Goal: Find specific fact: Find specific fact

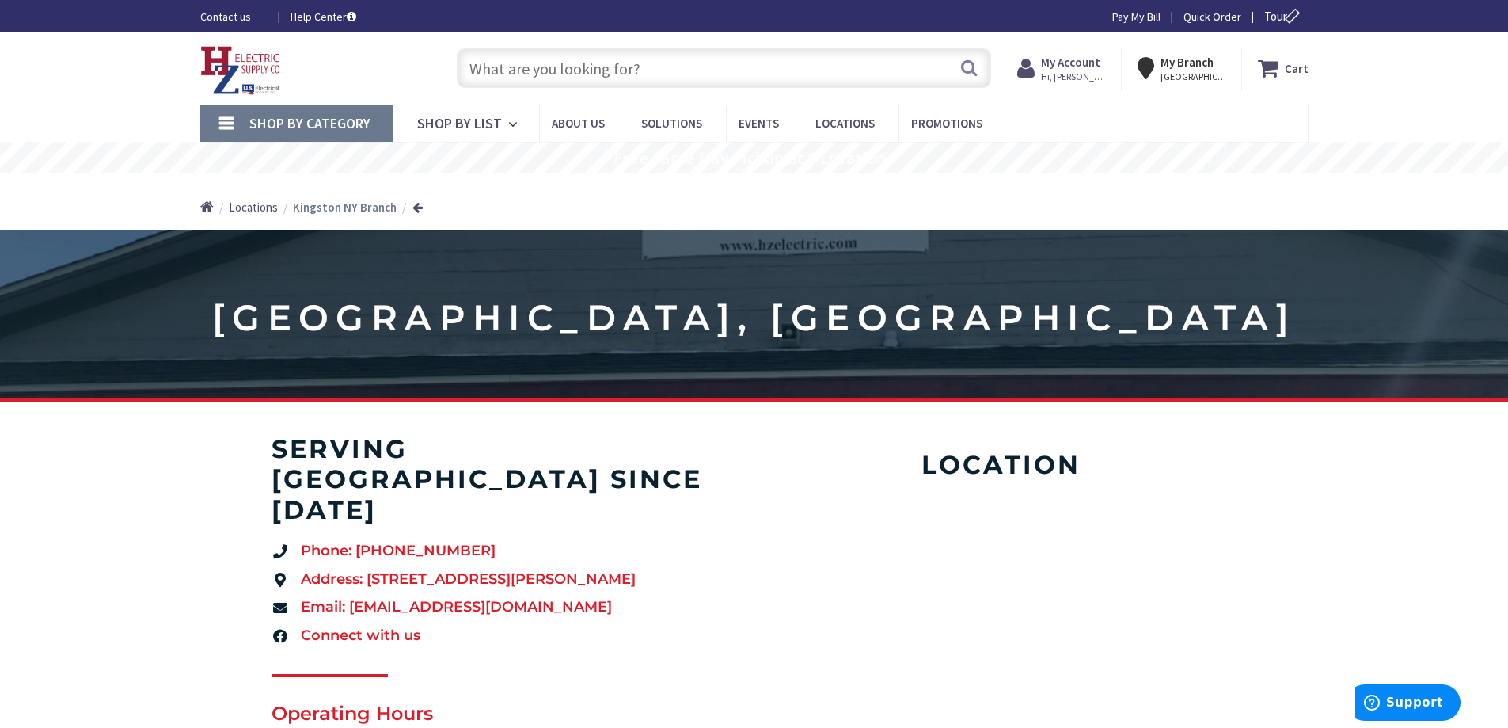
click at [1093, 72] on span "Hi, [PERSON_NAME]" at bounding box center [1074, 76] width 67 height 13
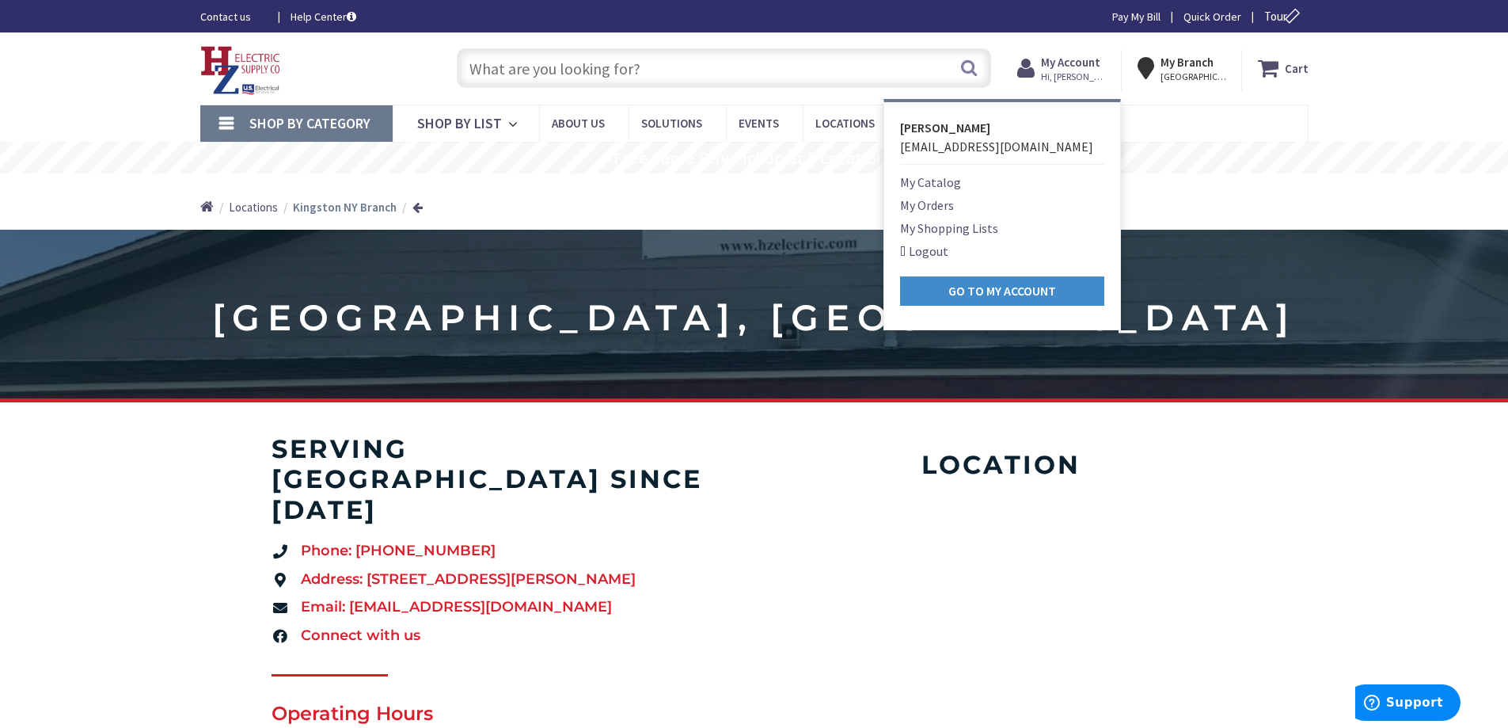
click at [762, 73] on input "text" at bounding box center [724, 68] width 534 height 40
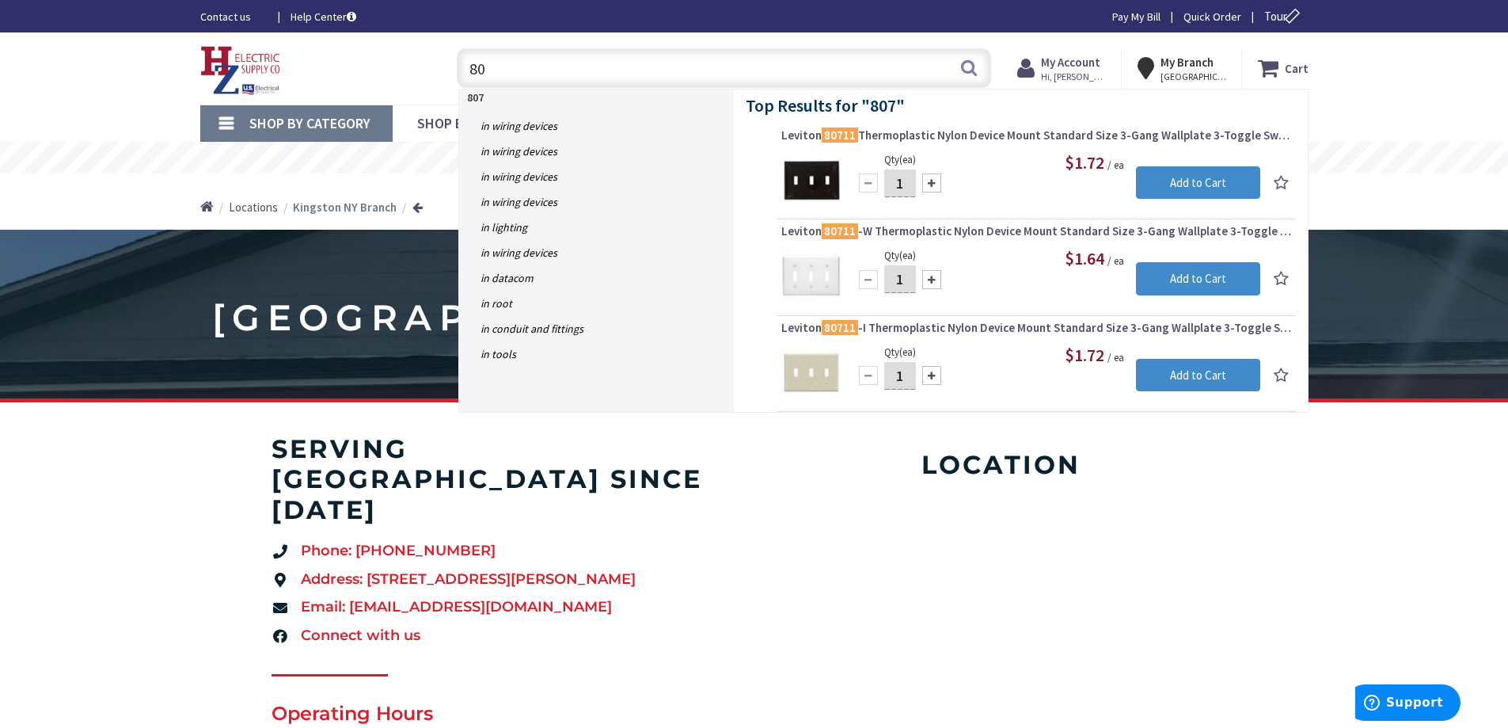
type input "8"
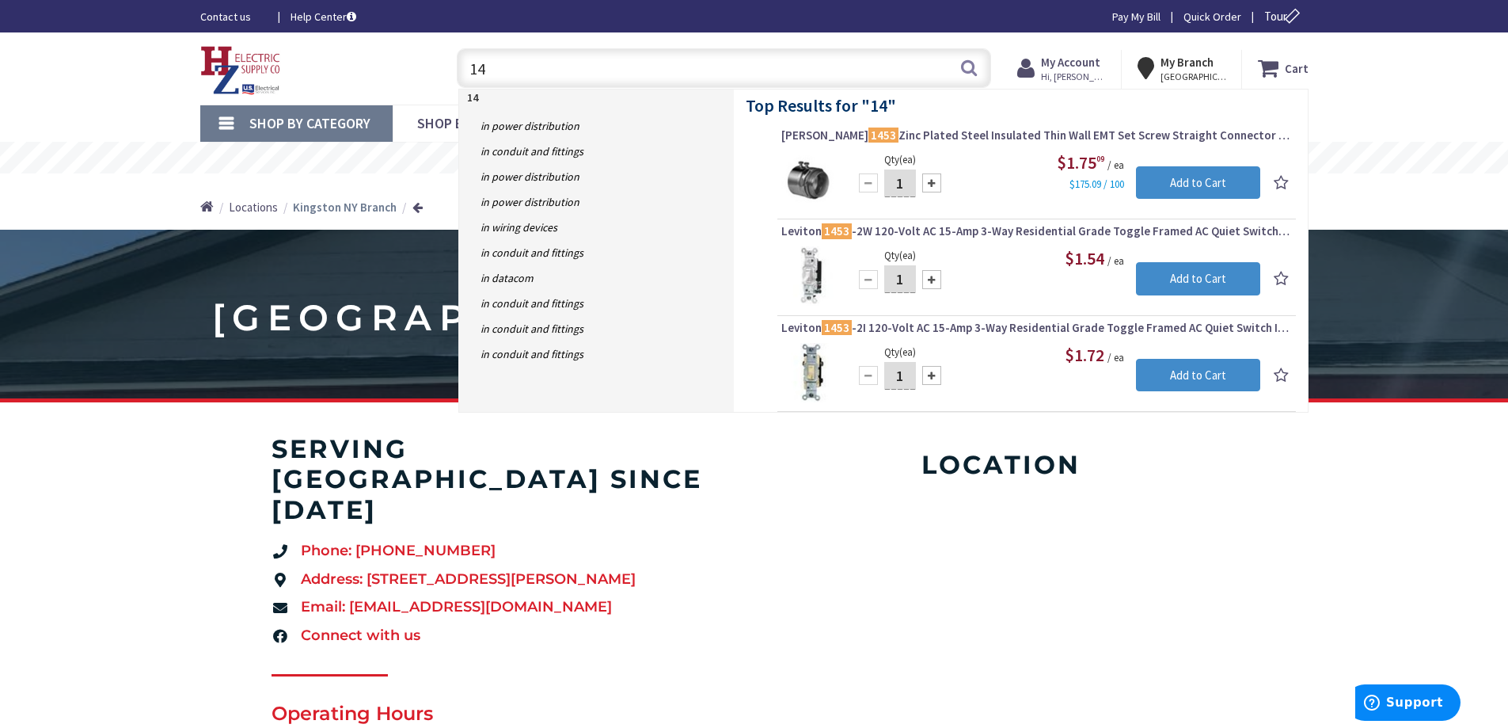
type input "1"
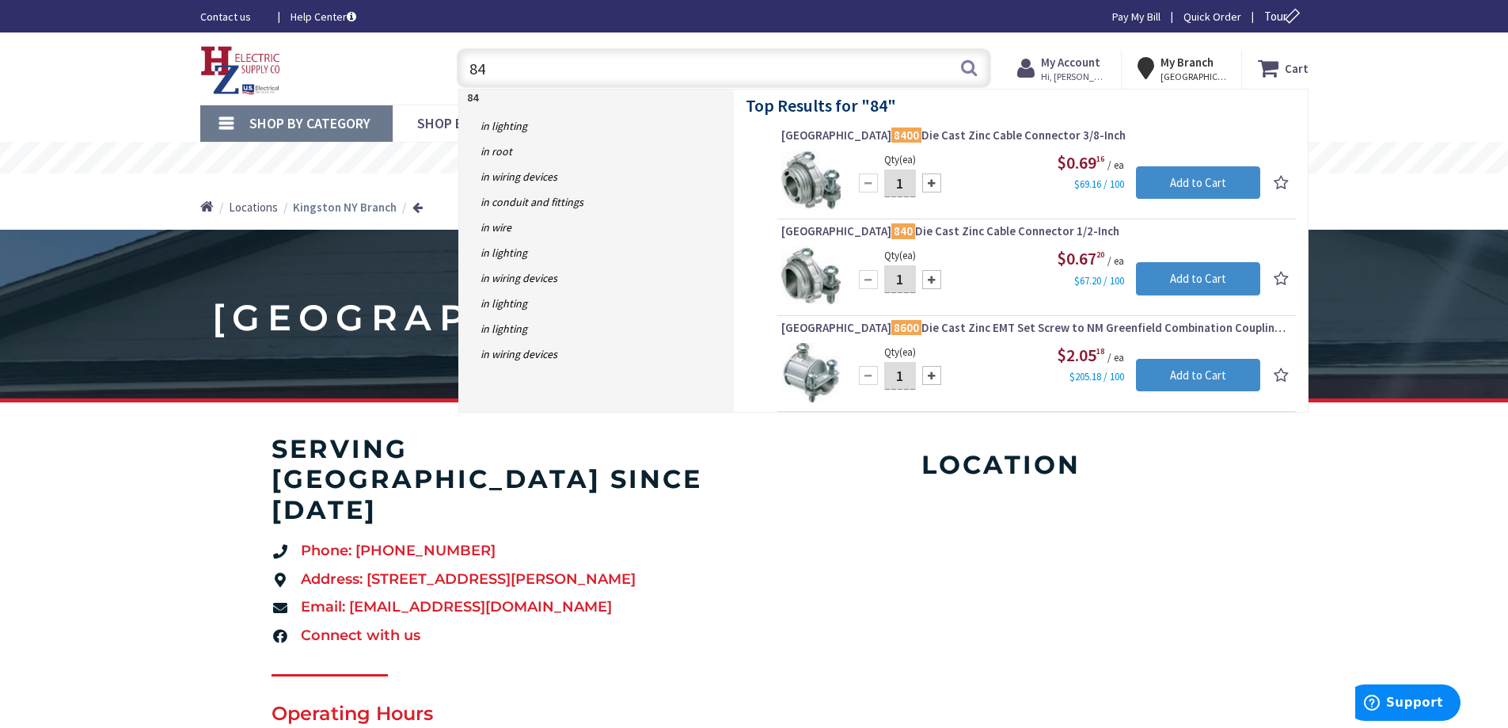
type input "8"
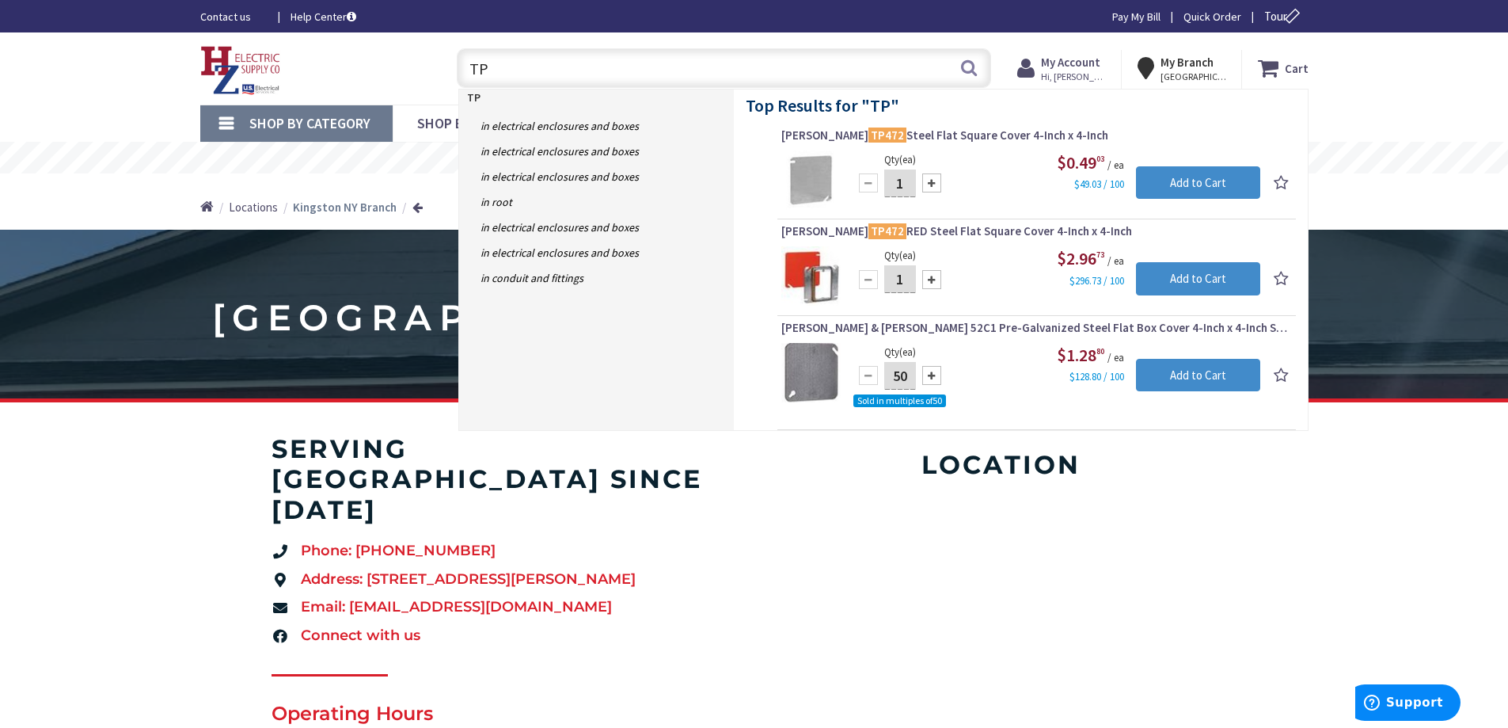
type input "T"
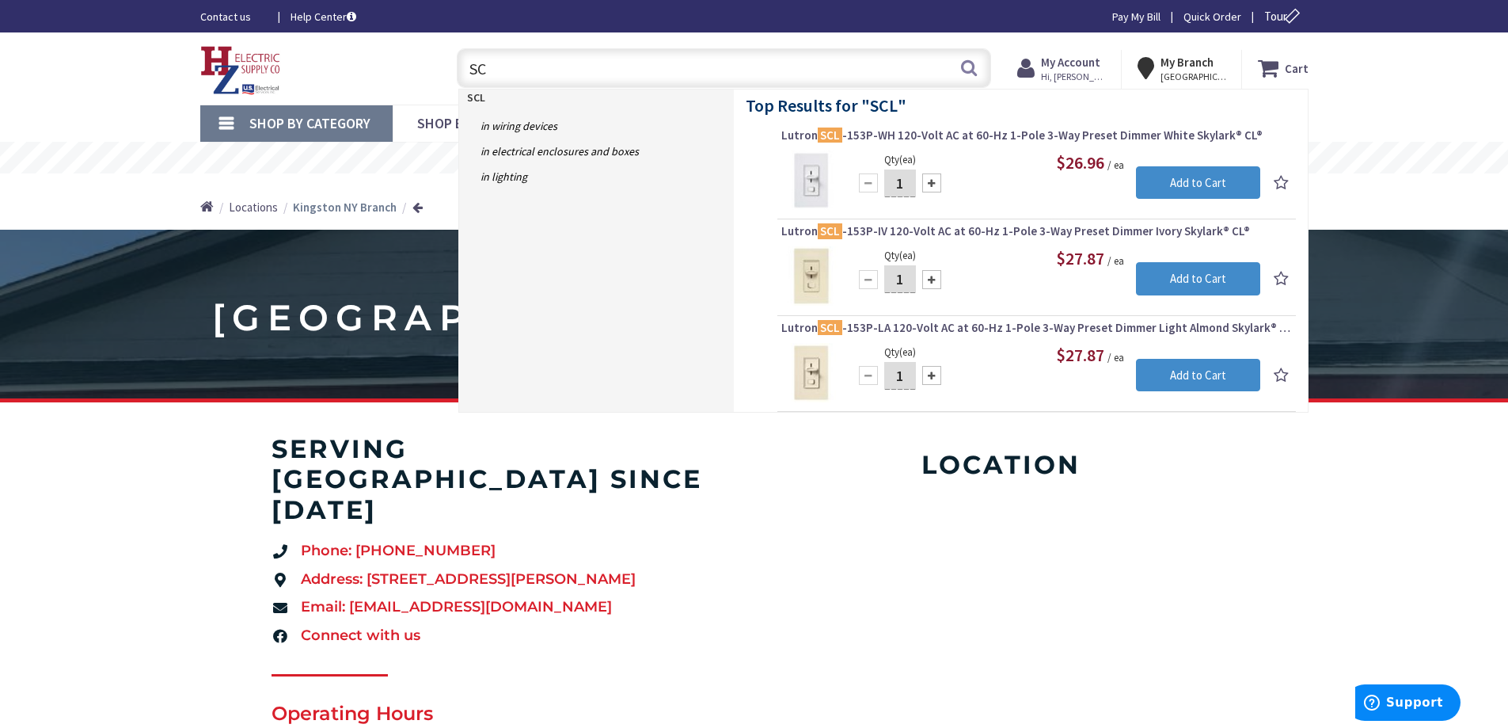
type input "S"
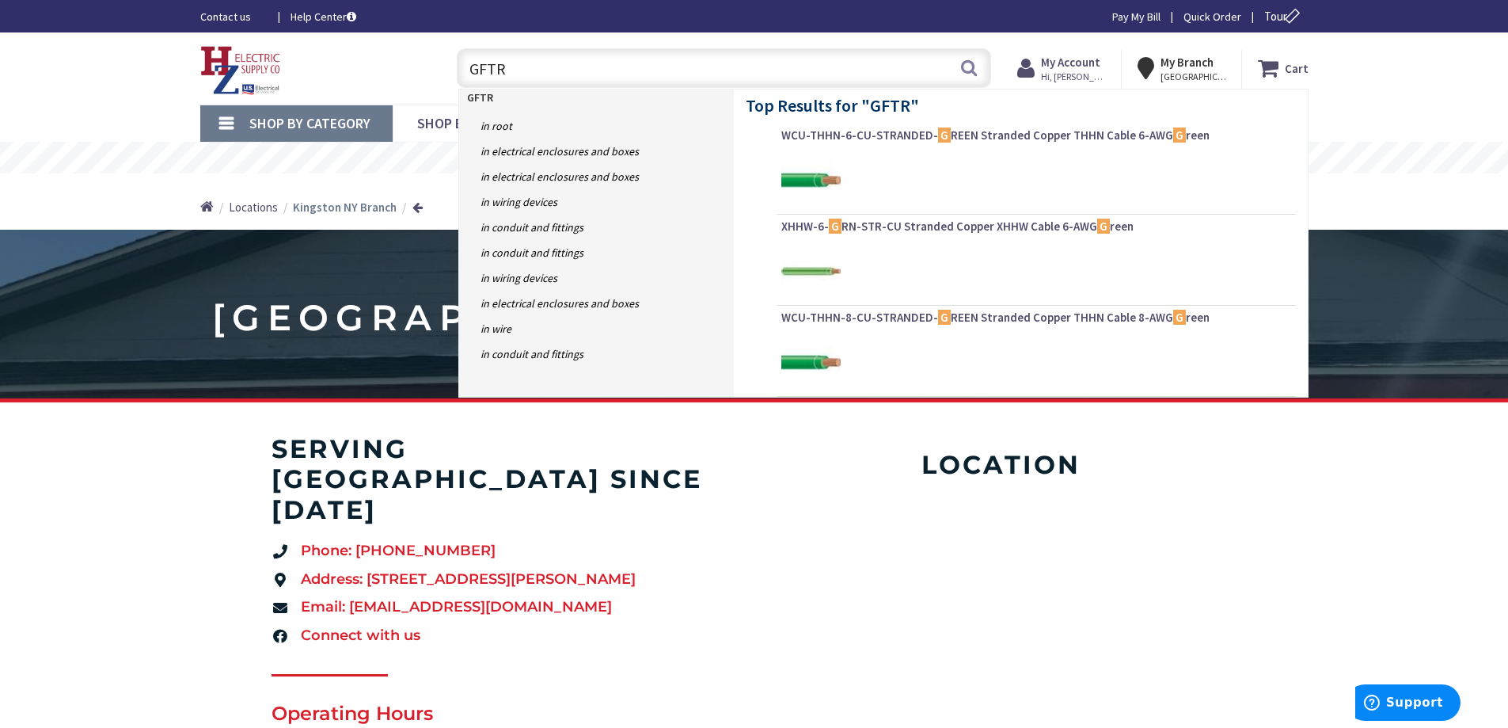
type input "GFTR2"
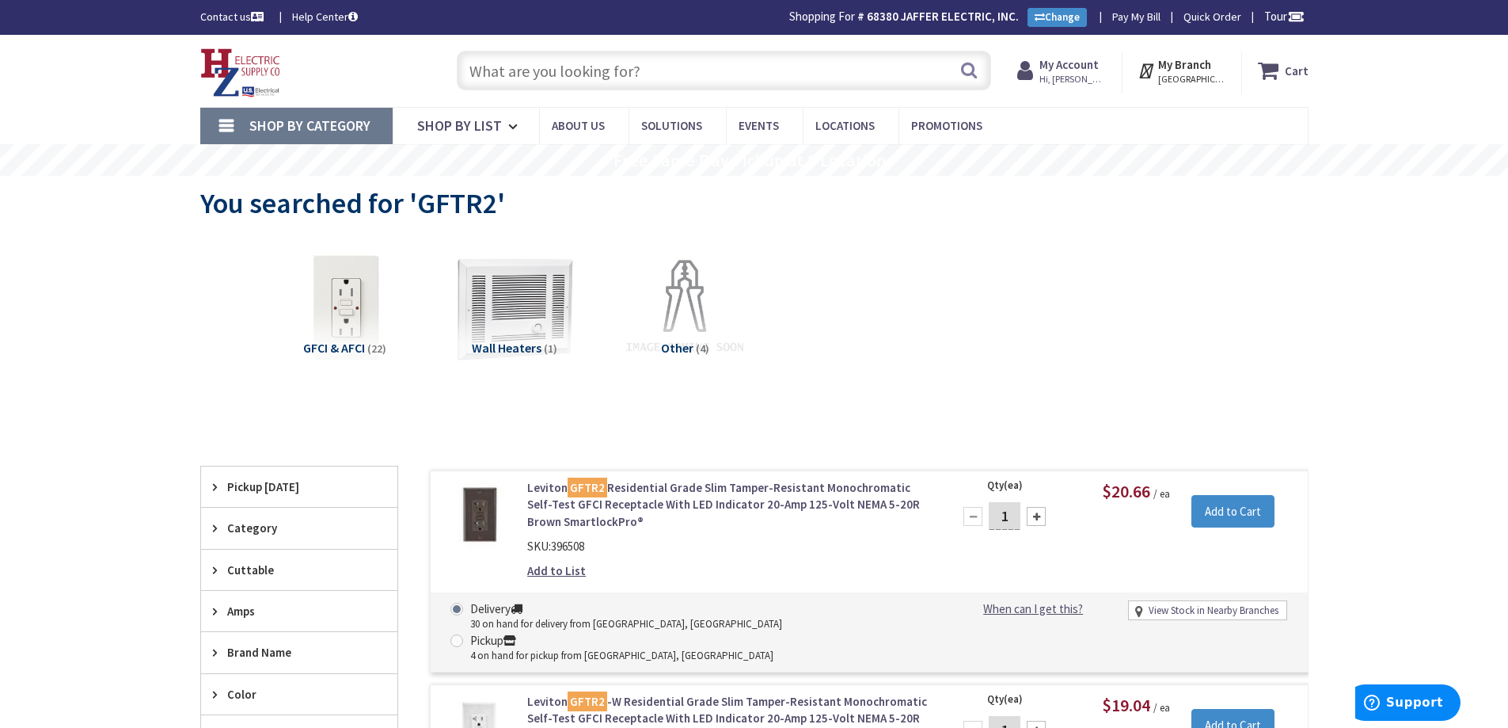
click at [587, 75] on input "text" at bounding box center [724, 71] width 534 height 40
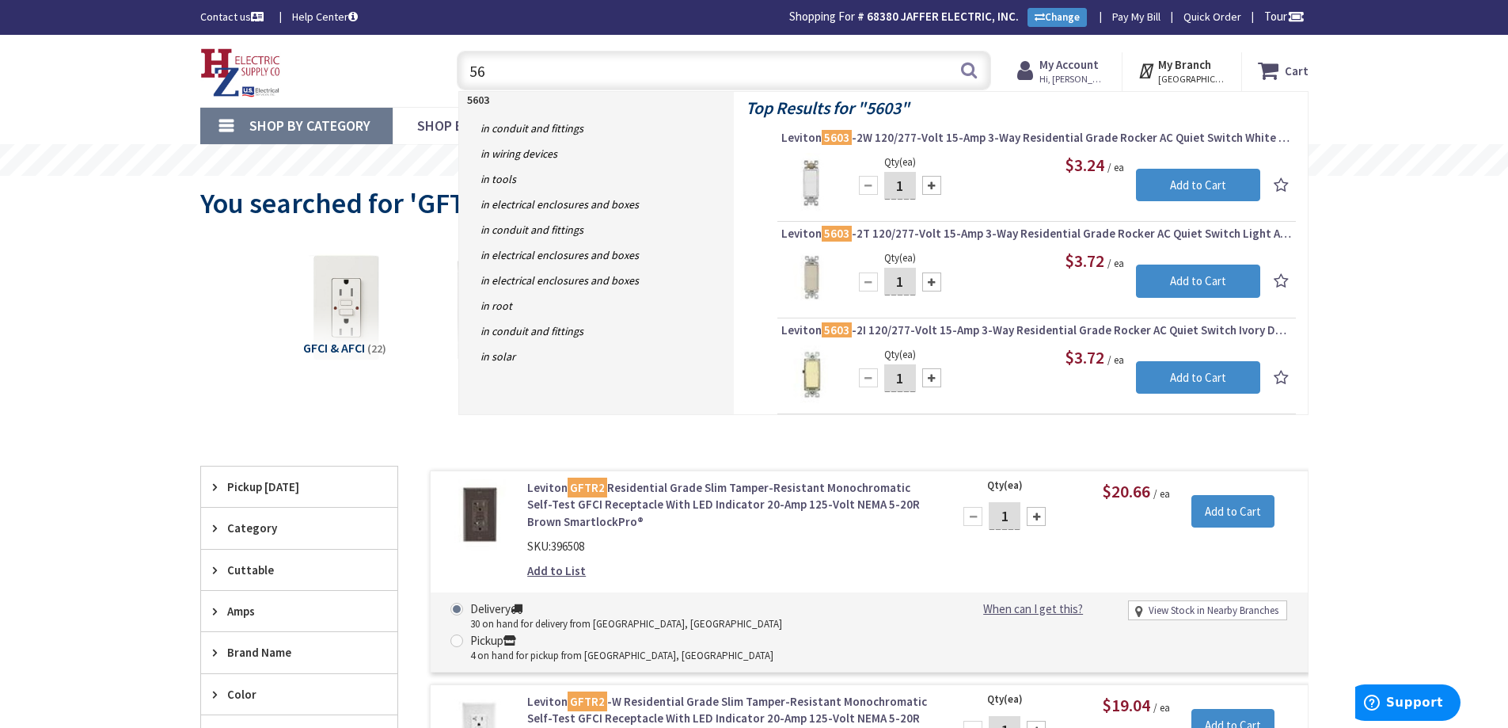
type input "5"
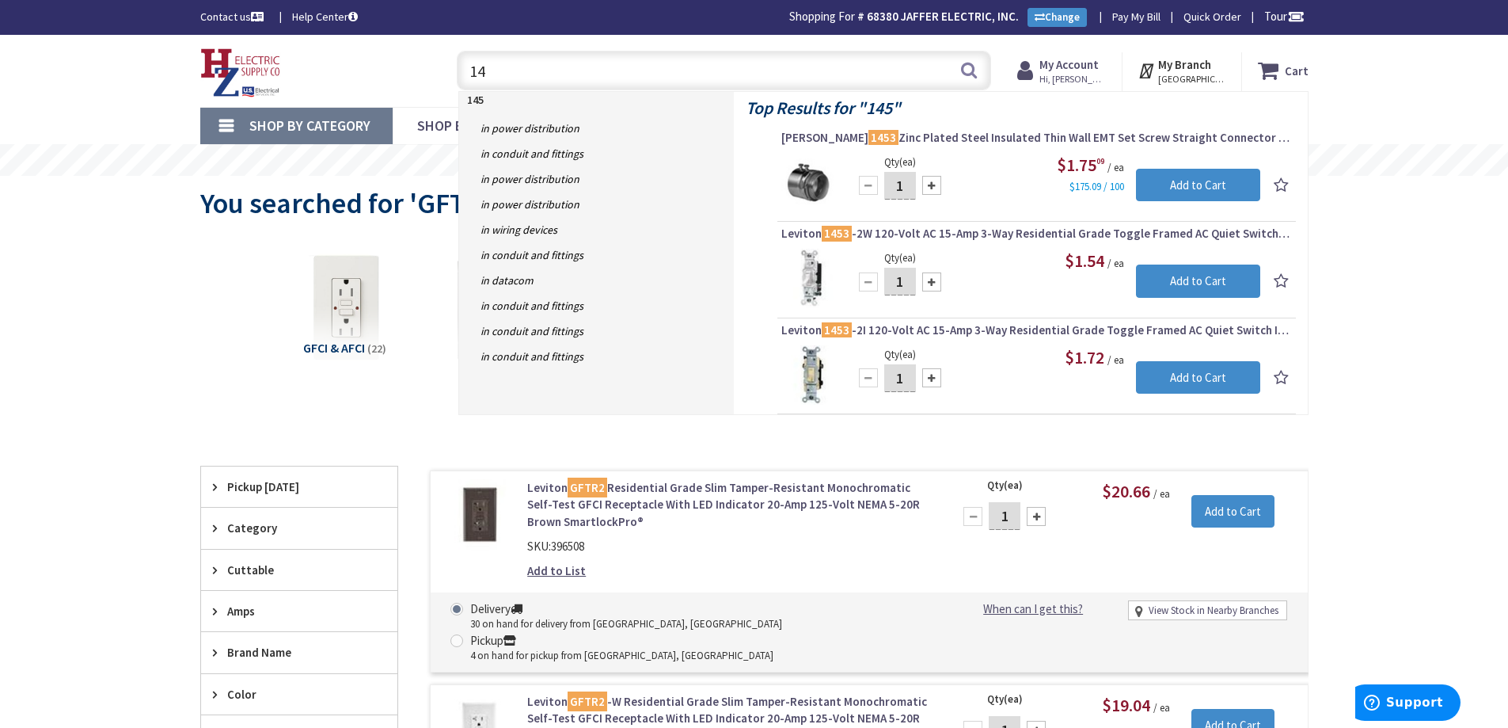
type input "1"
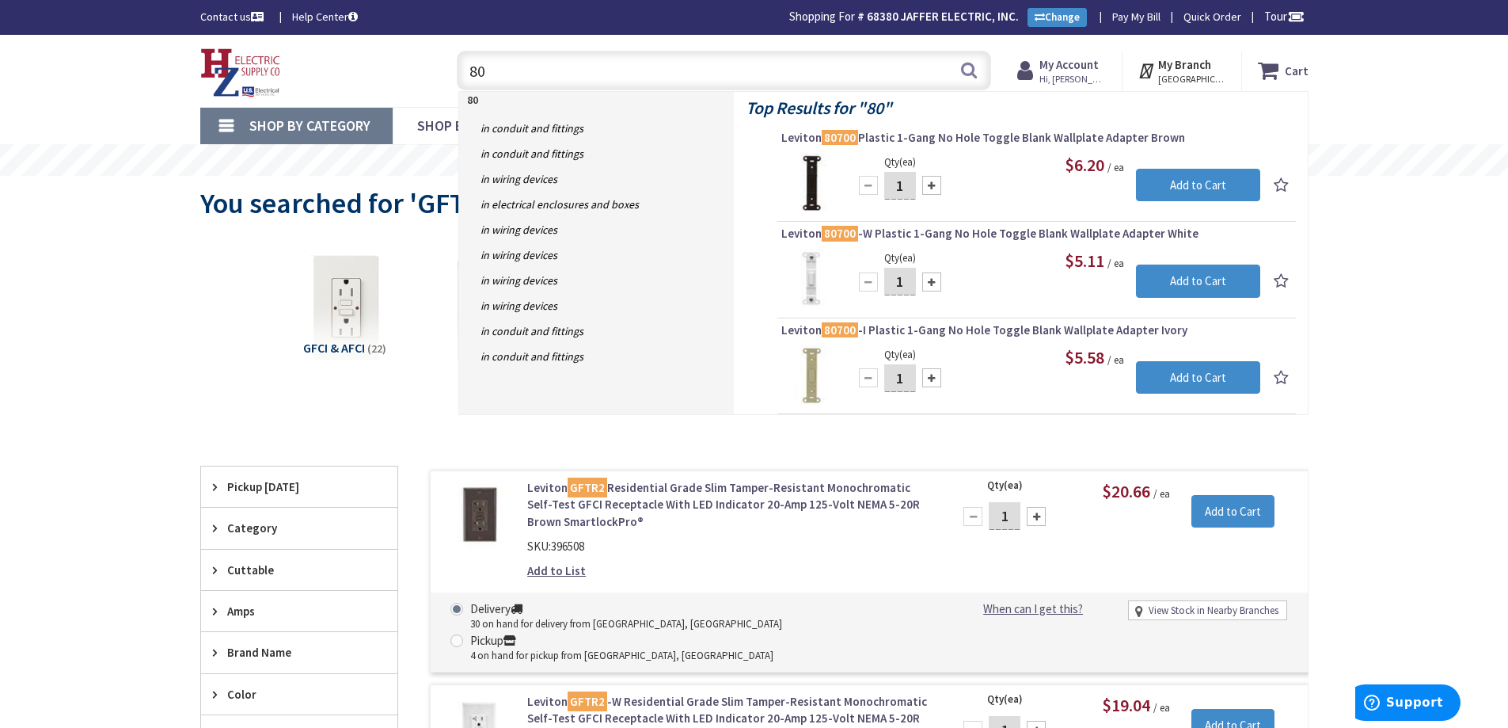
type input "8"
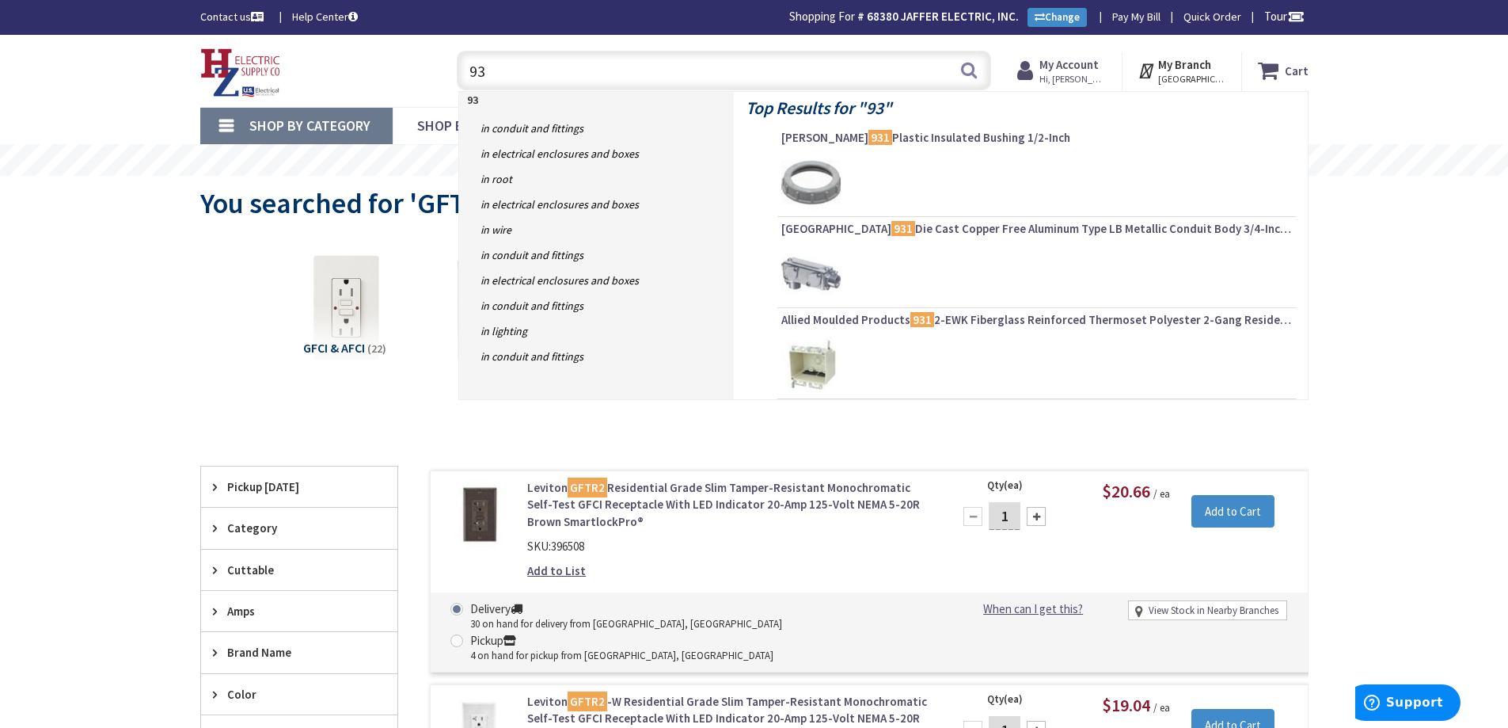
type input "9"
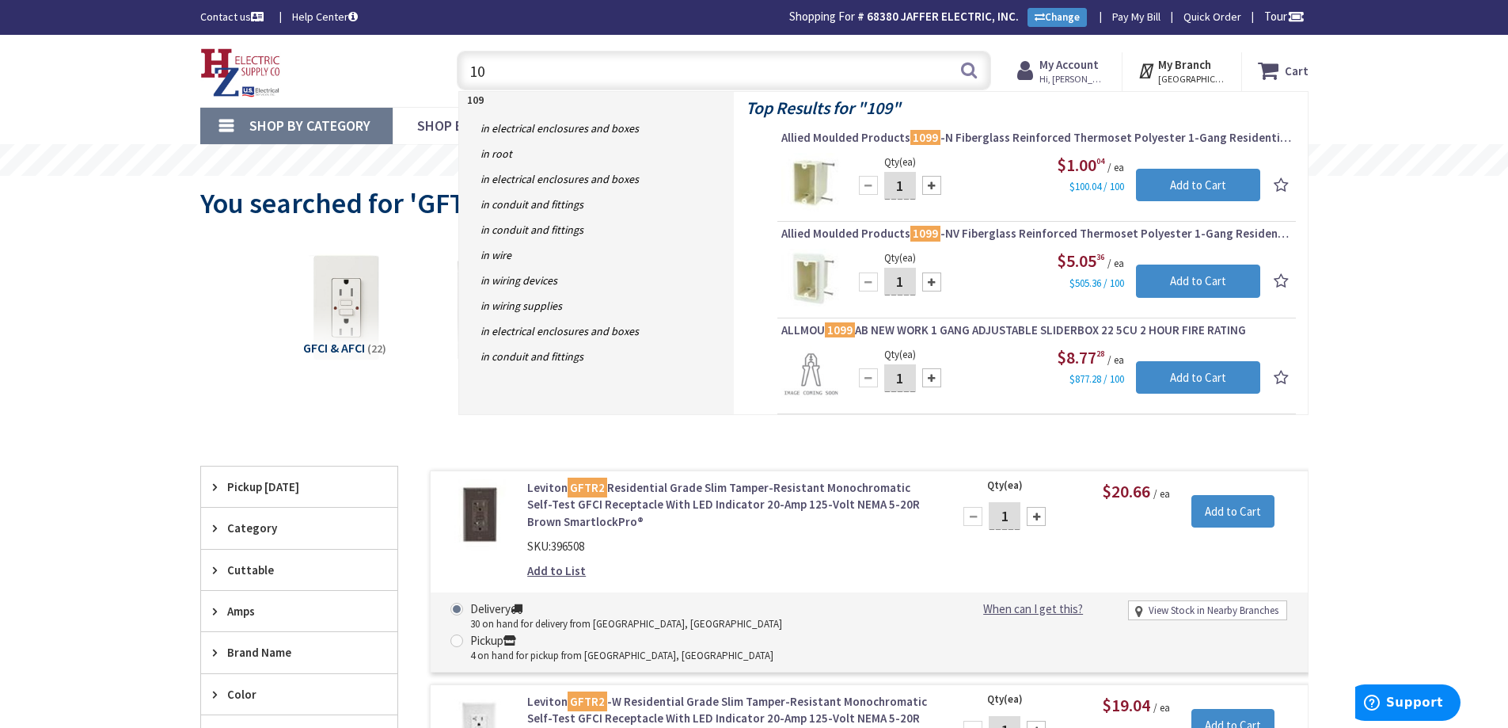
type input "1"
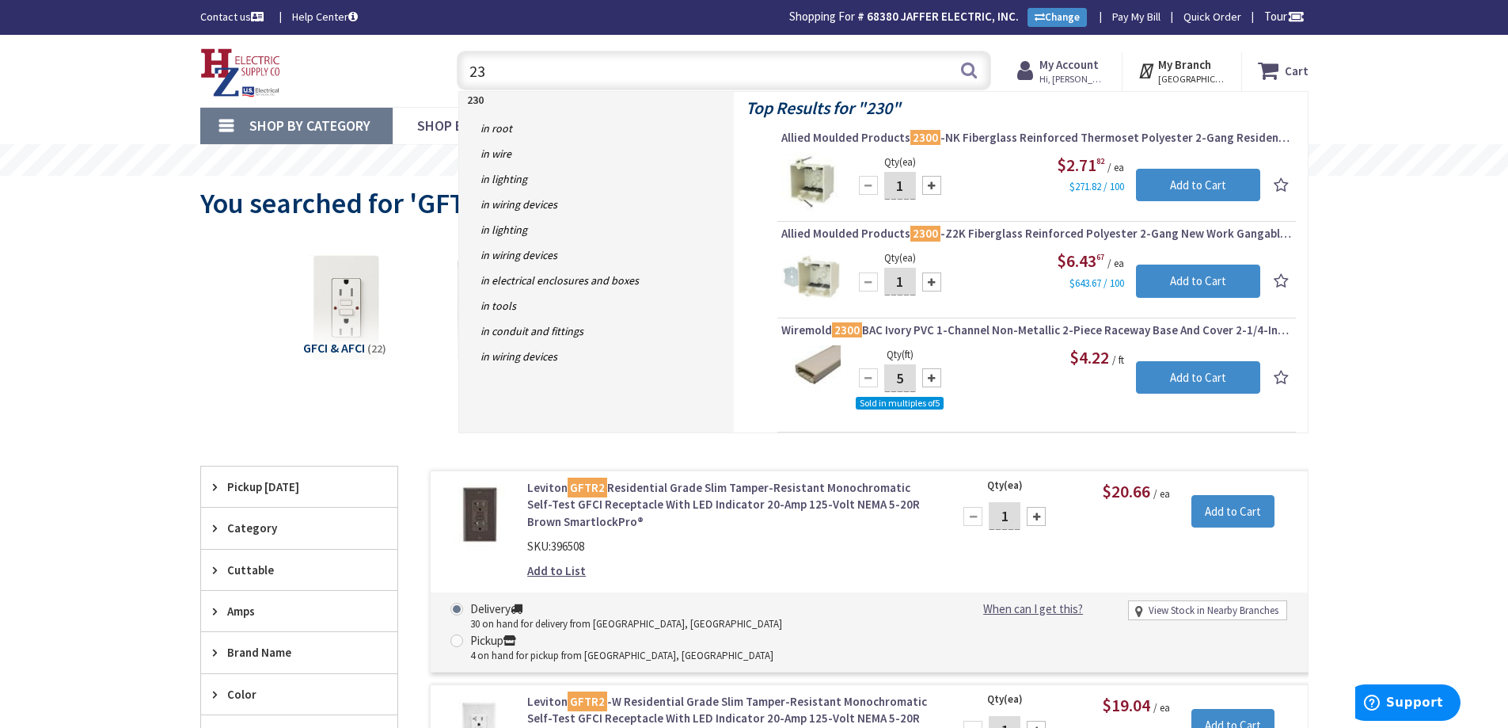
type input "2"
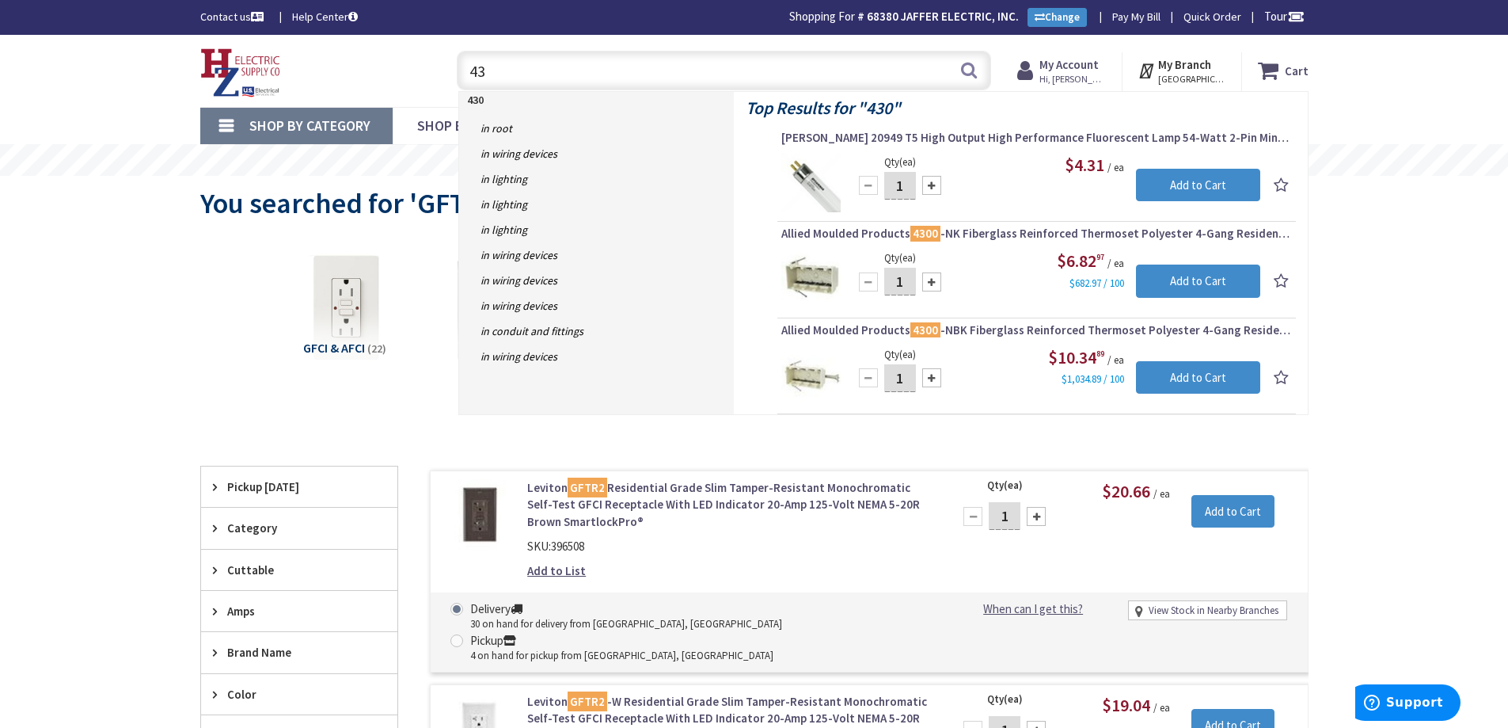
type input "4"
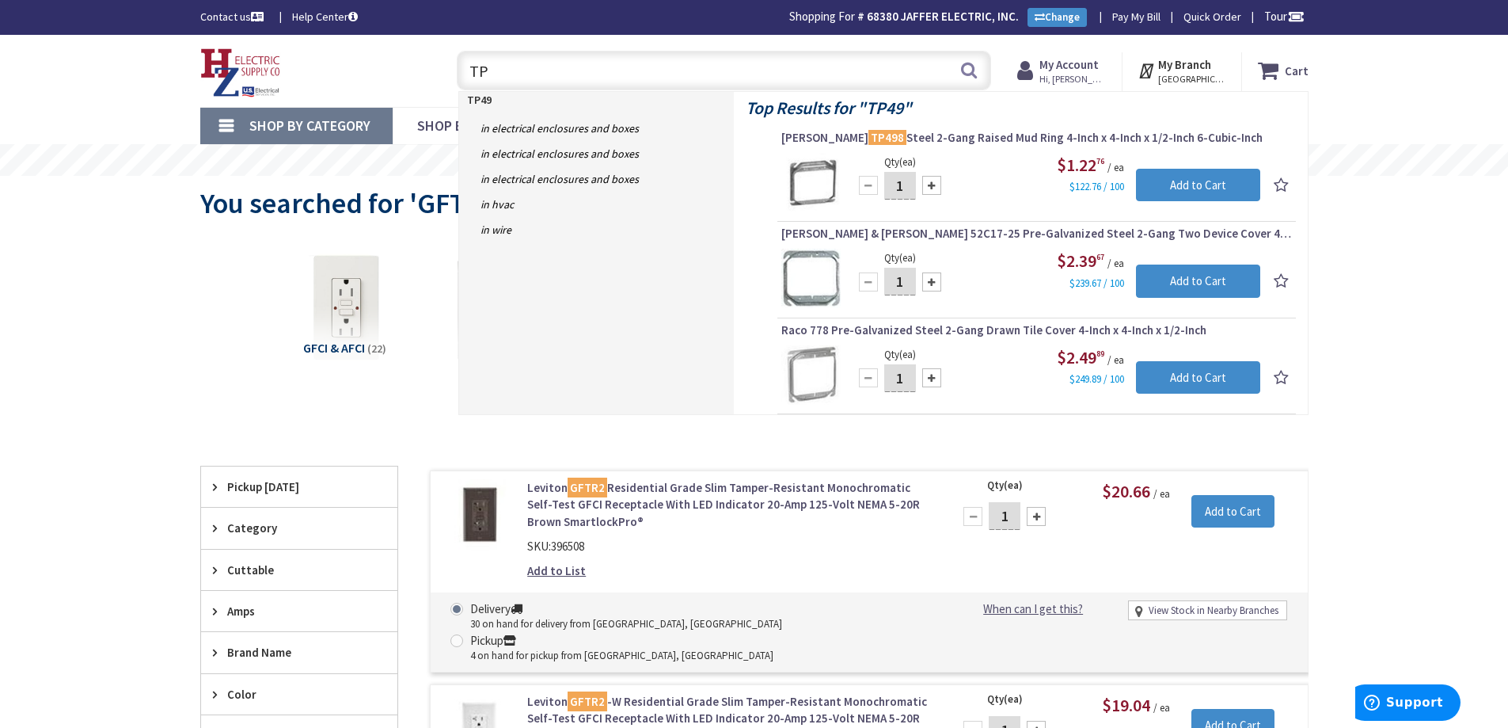
type input "T"
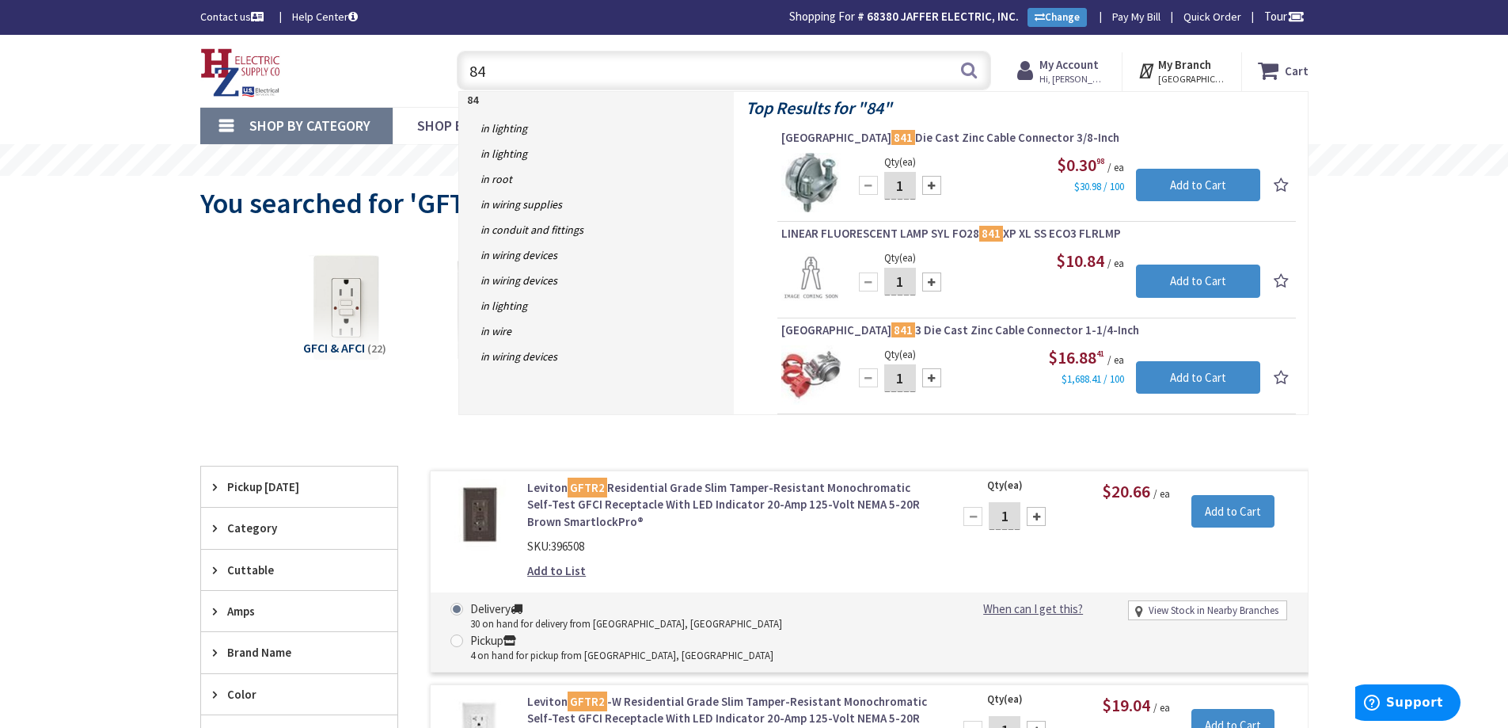
type input "8"
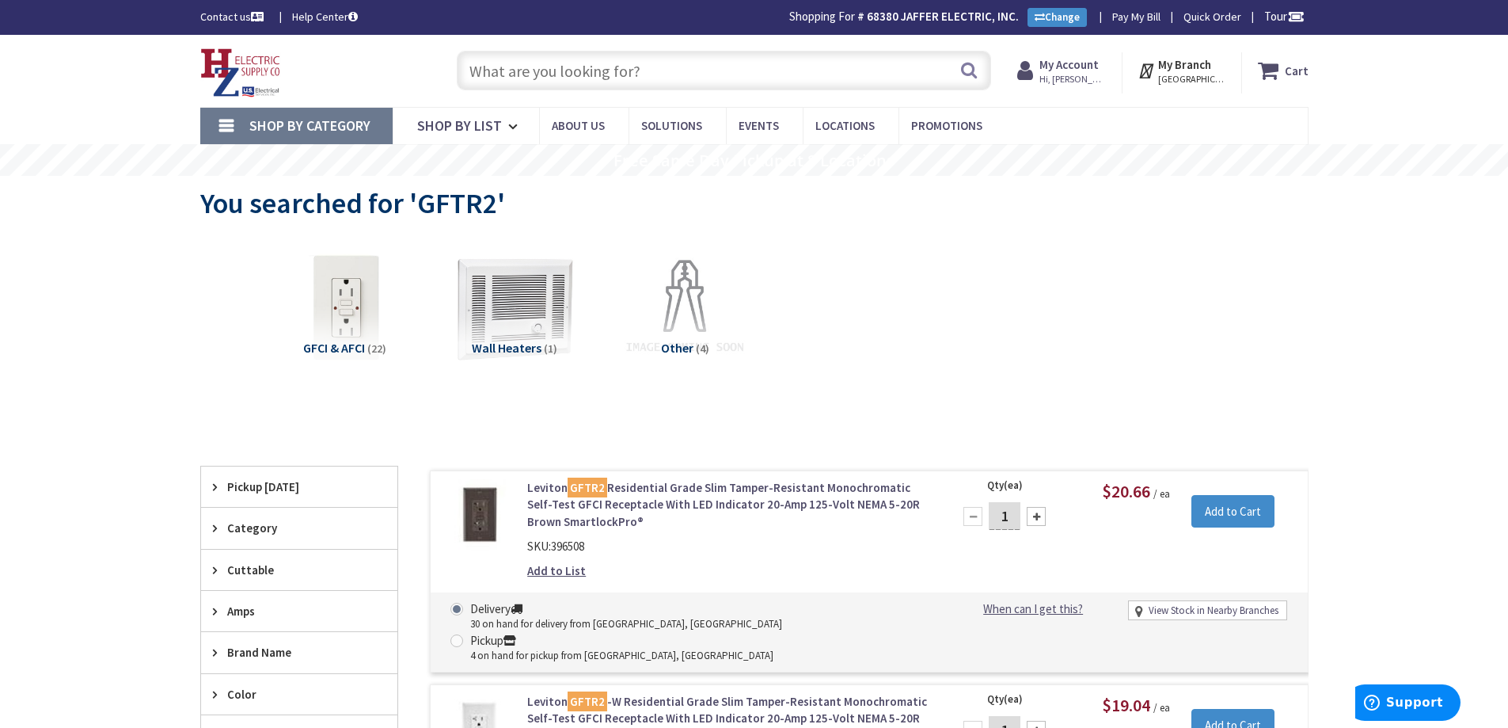
type input "B"
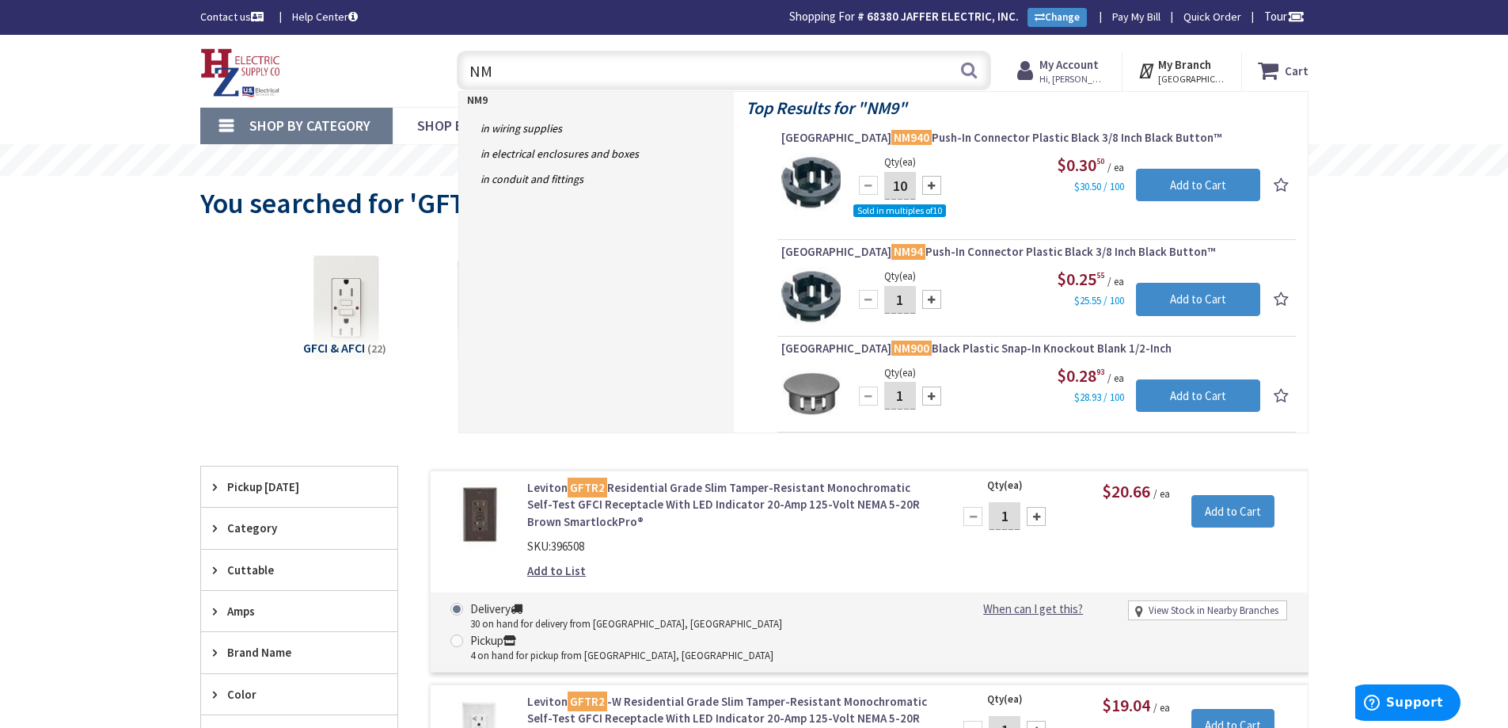
type input "N"
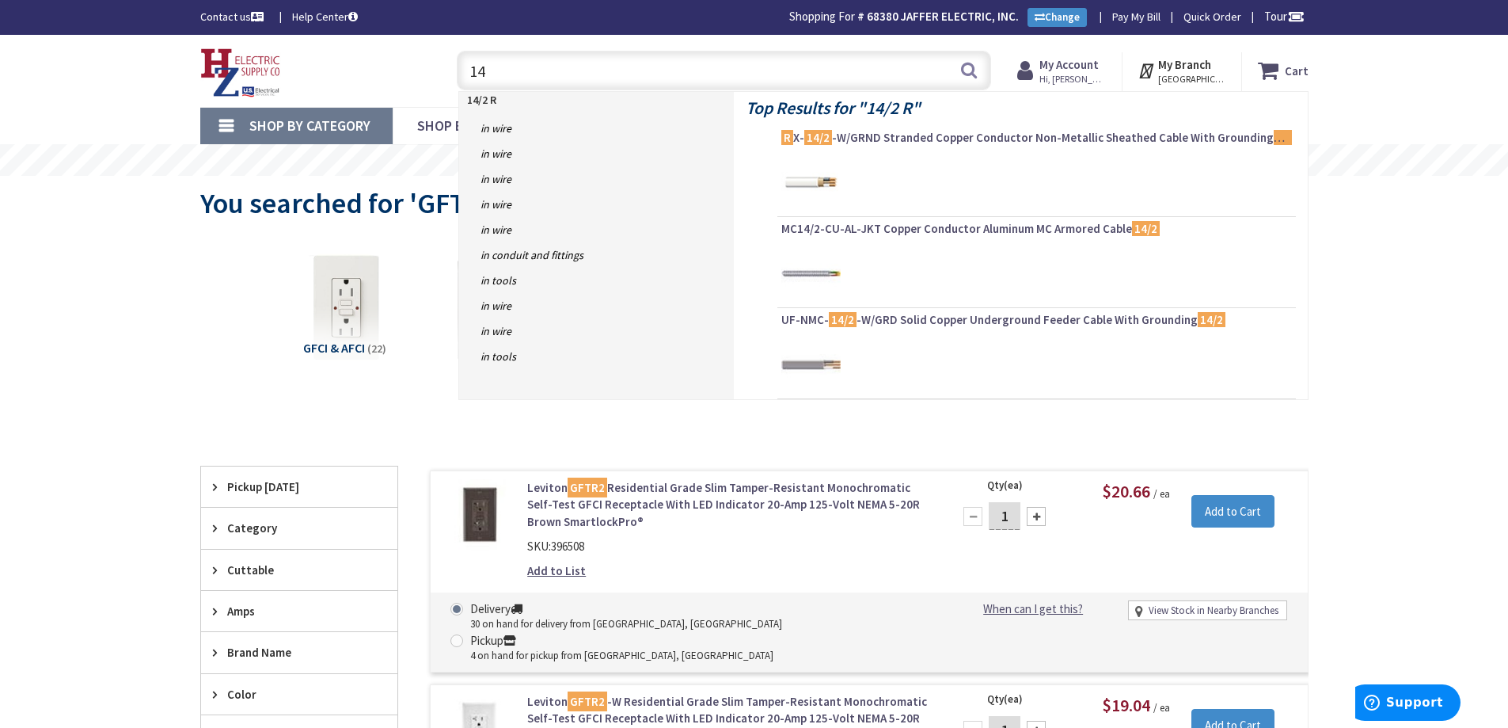
type input "1"
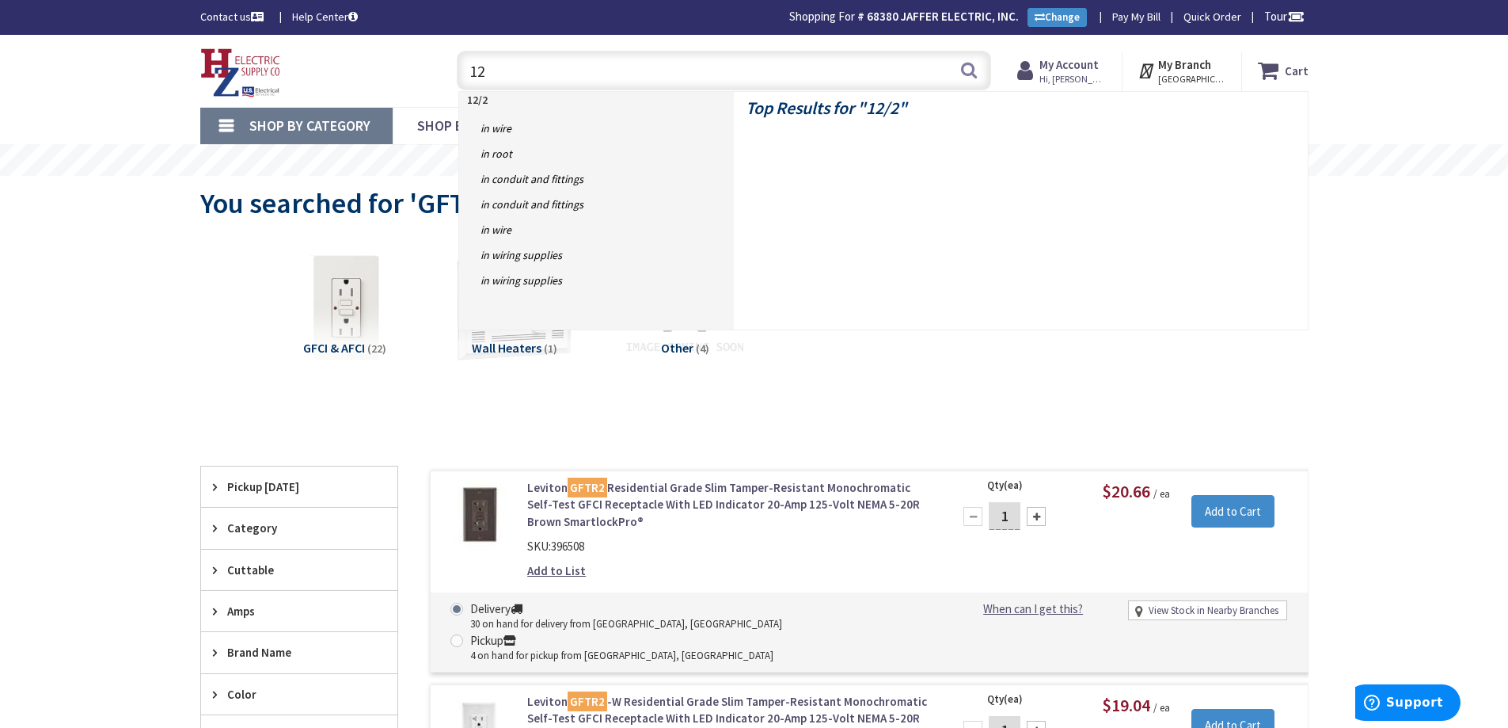
type input "1"
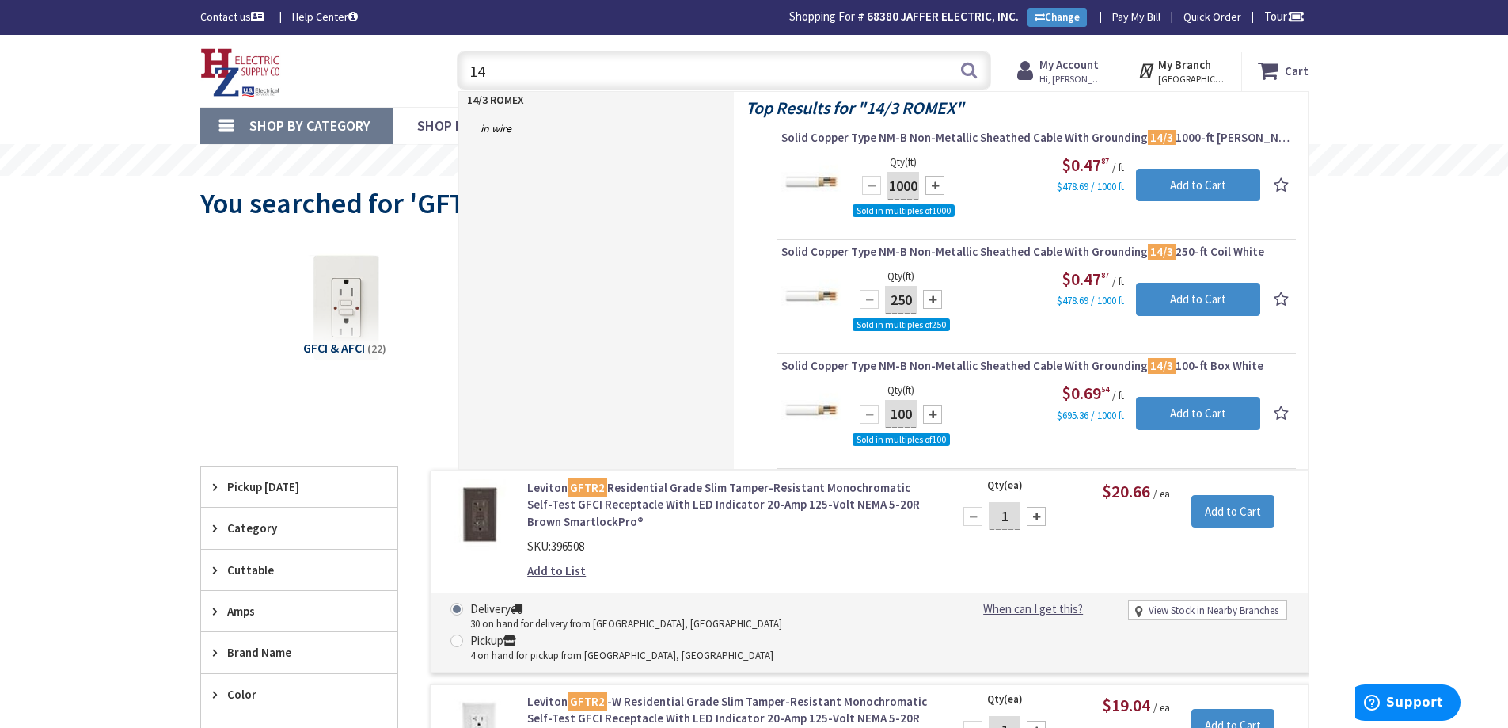
type input "1"
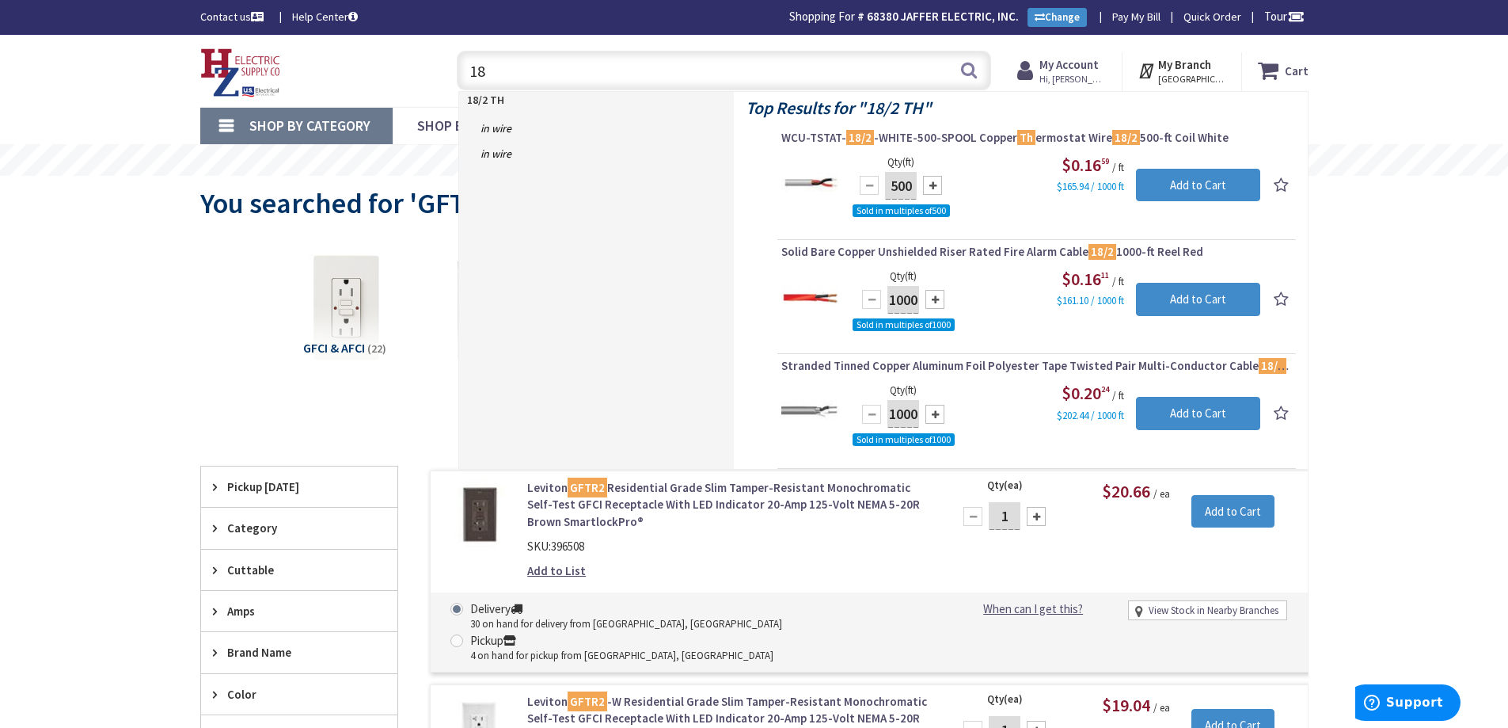
type input "1"
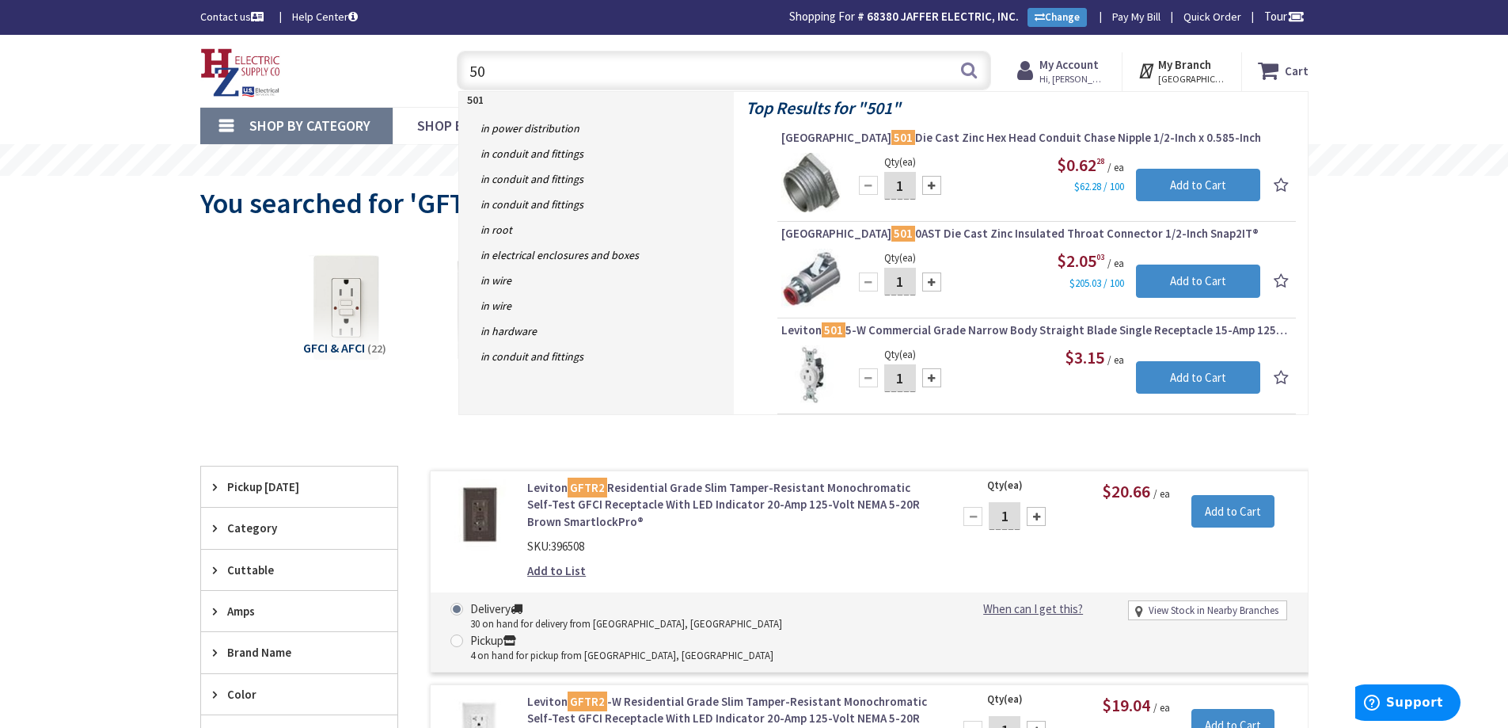
type input "5"
